Goal: Navigation & Orientation: Find specific page/section

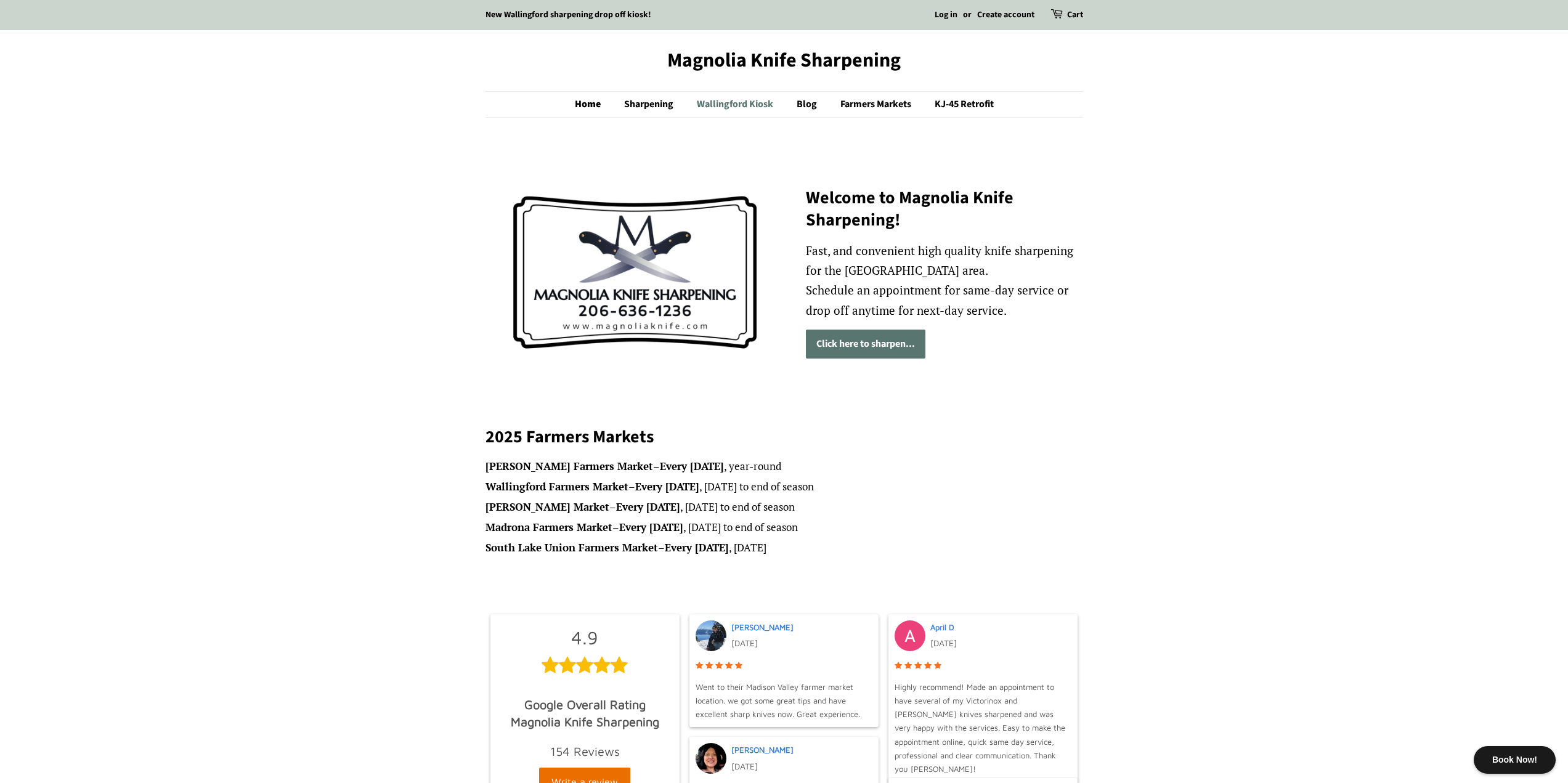
click at [700, 102] on link "Wallingford Kiosk" at bounding box center [736, 104] width 98 height 25
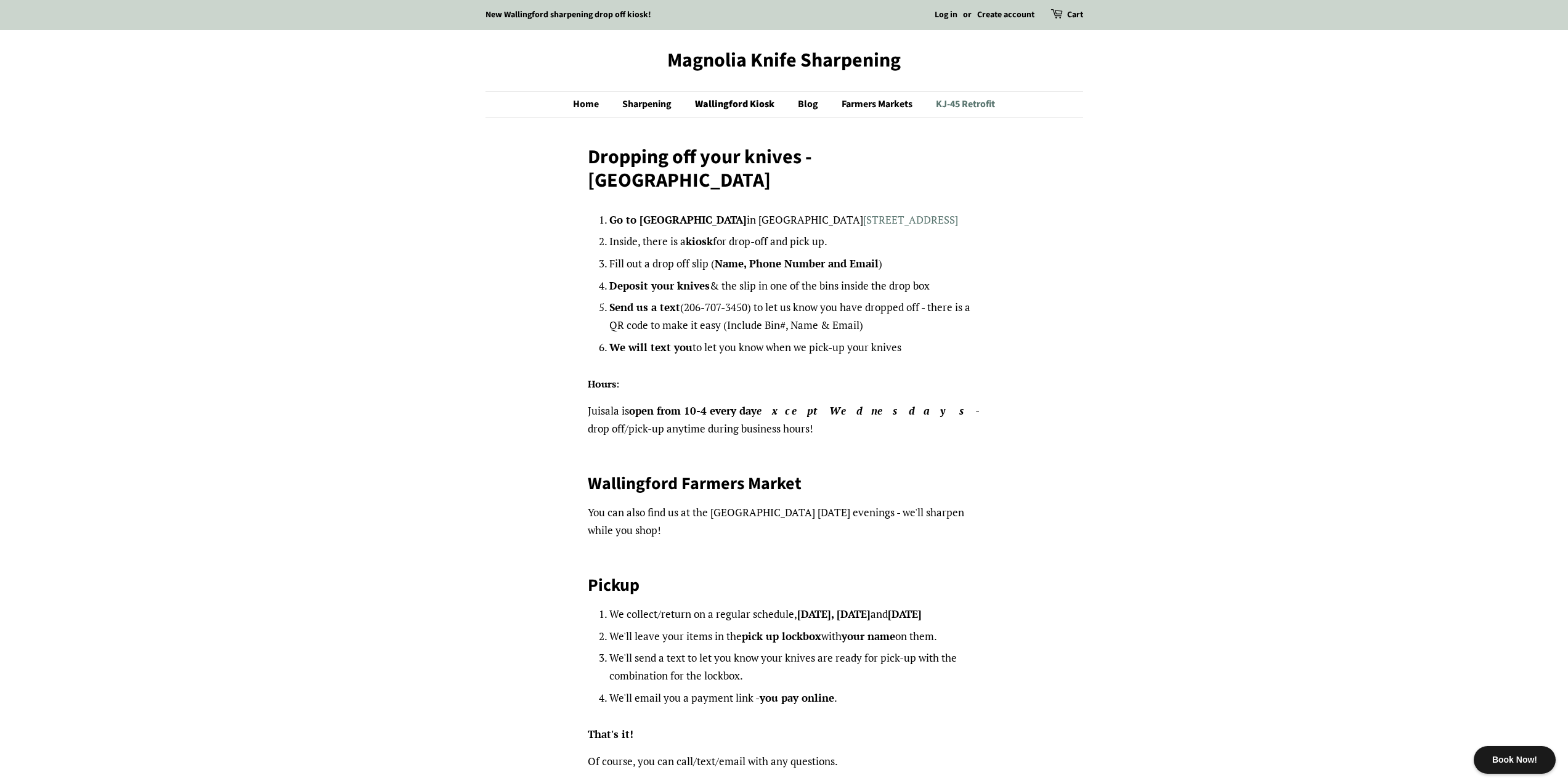
click at [970, 103] on link "KJ-45 Retrofit" at bounding box center [960, 104] width 68 height 25
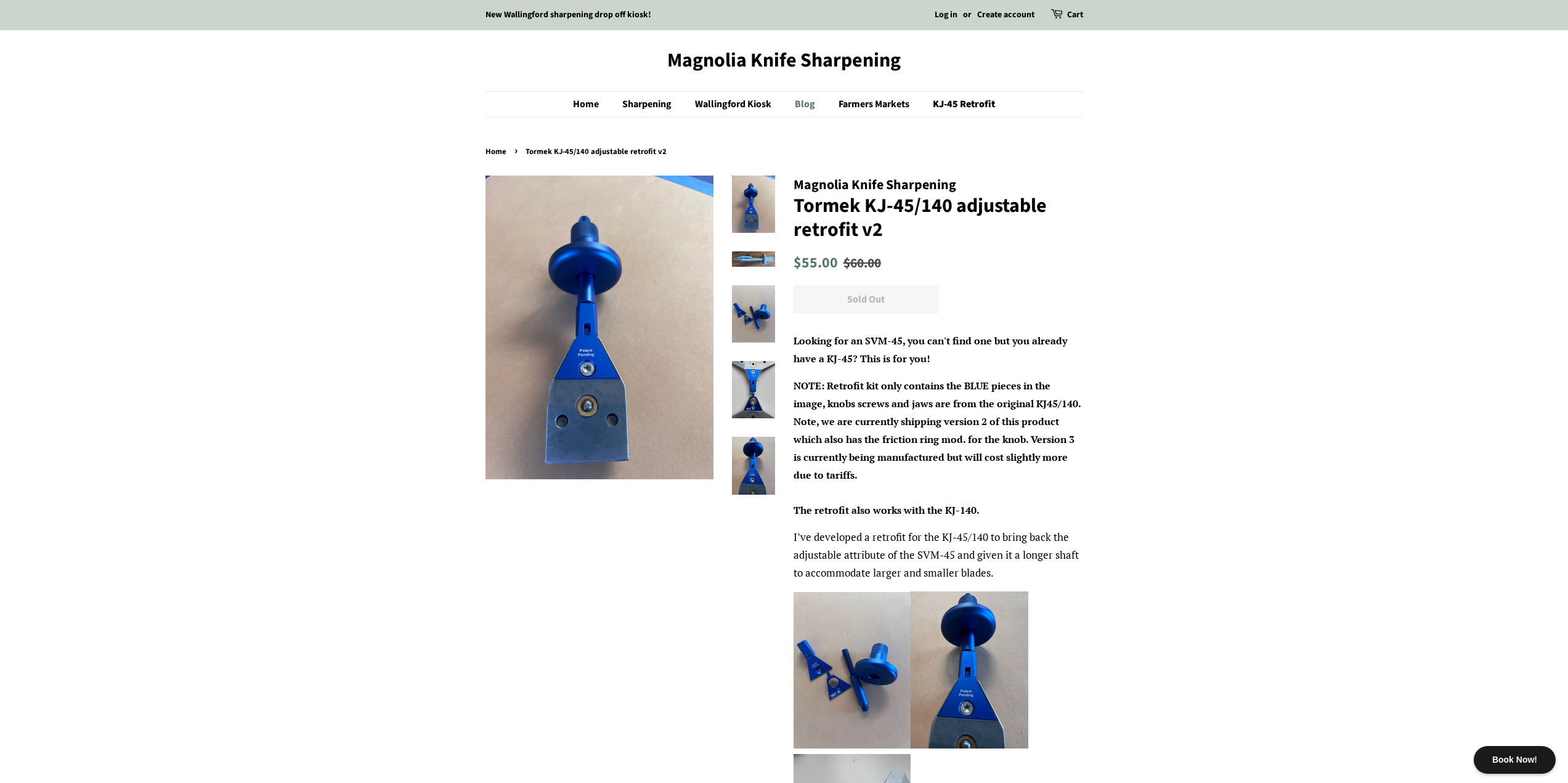
click at [803, 104] on link "Blog" at bounding box center [806, 104] width 42 height 25
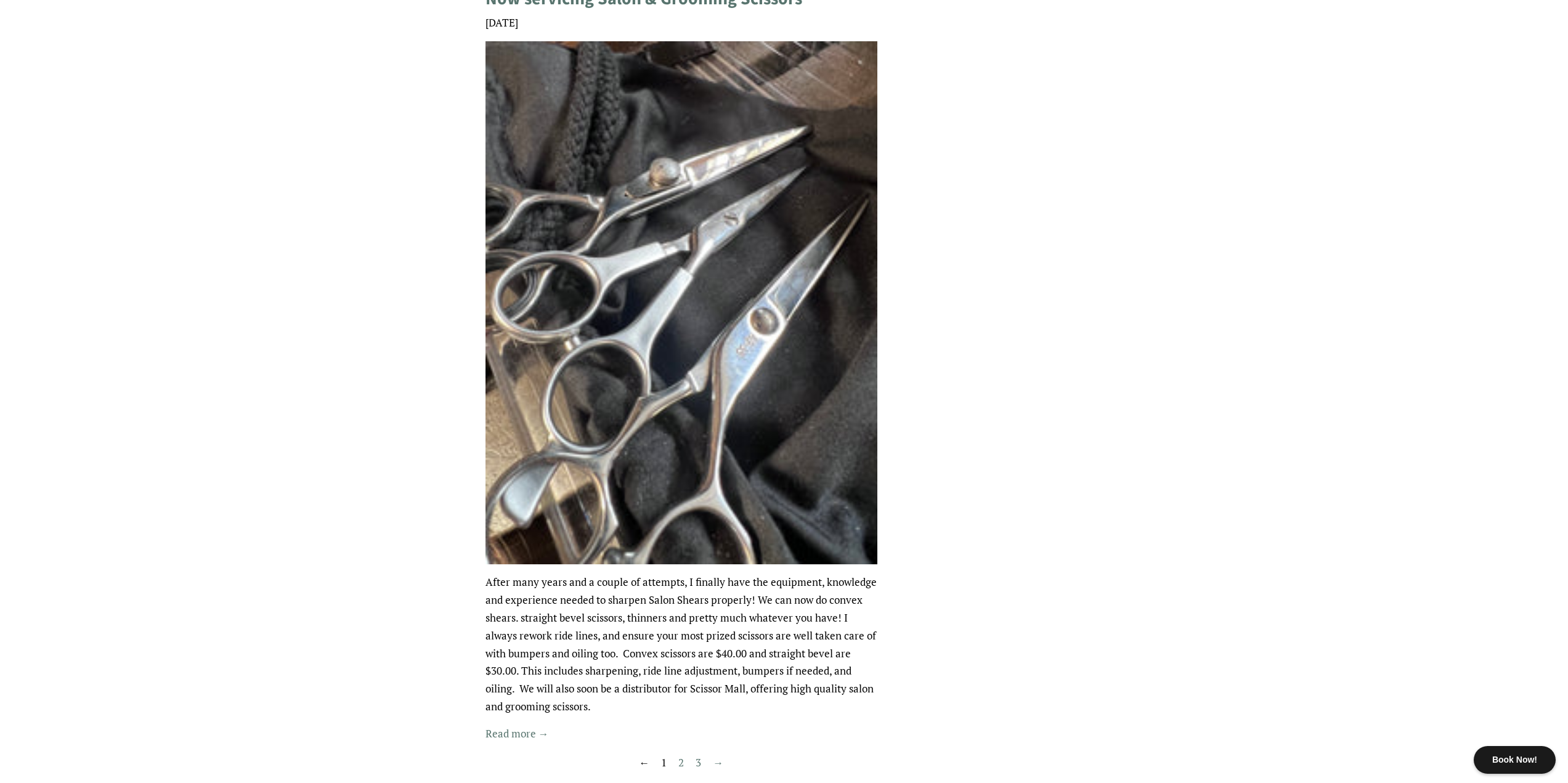
scroll to position [2465, 0]
